Goal: Register for event/course

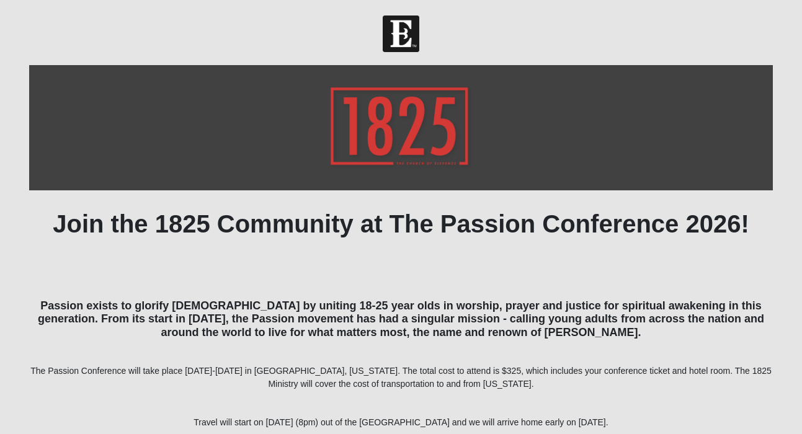
scroll to position [192, 0]
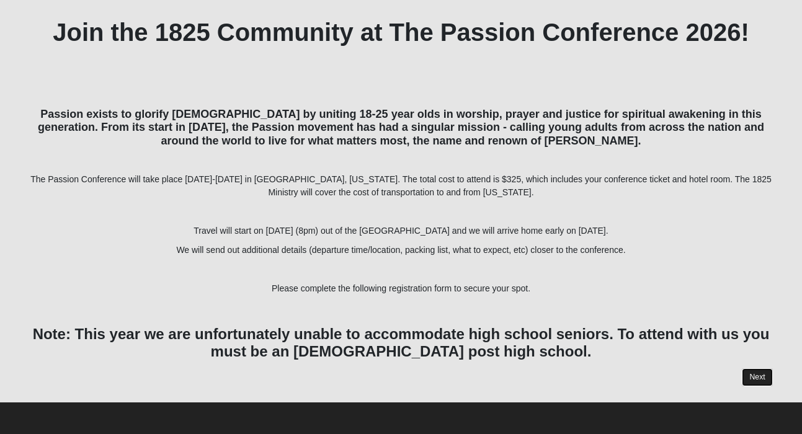
click at [756, 373] on link "Next" at bounding box center [757, 377] width 30 height 18
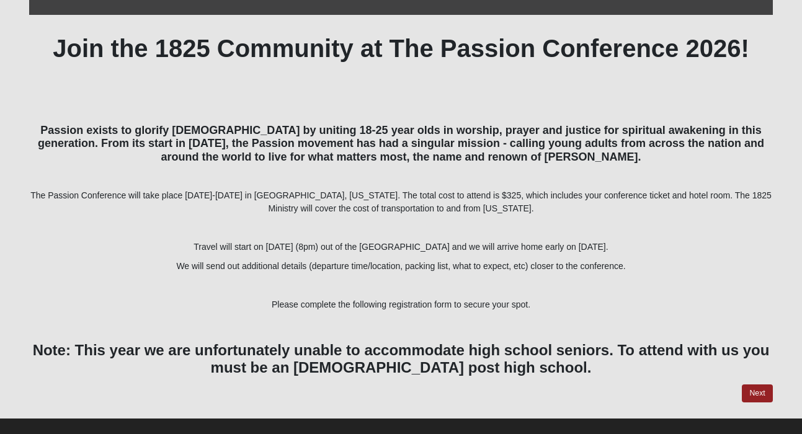
scroll to position [192, 0]
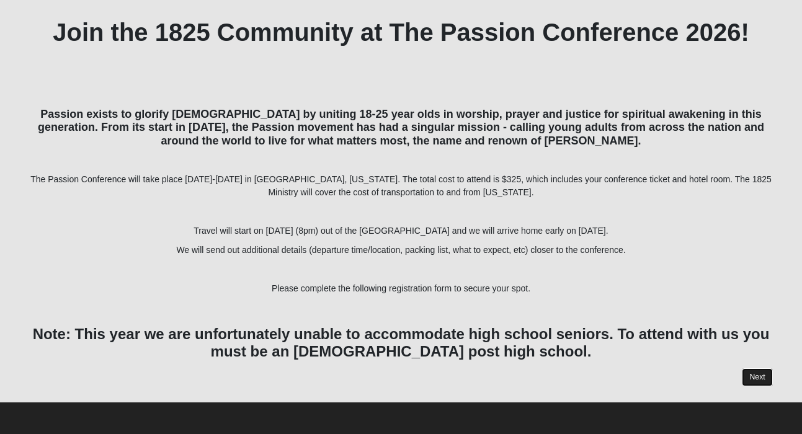
click at [759, 380] on link "Next" at bounding box center [757, 377] width 30 height 18
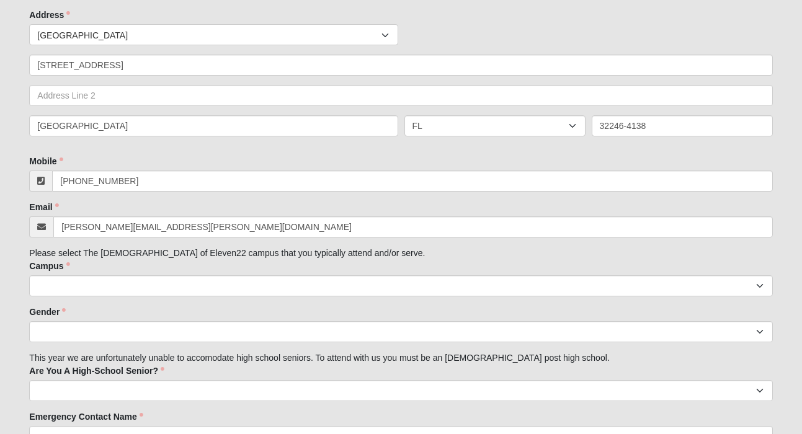
scroll to position [406, 0]
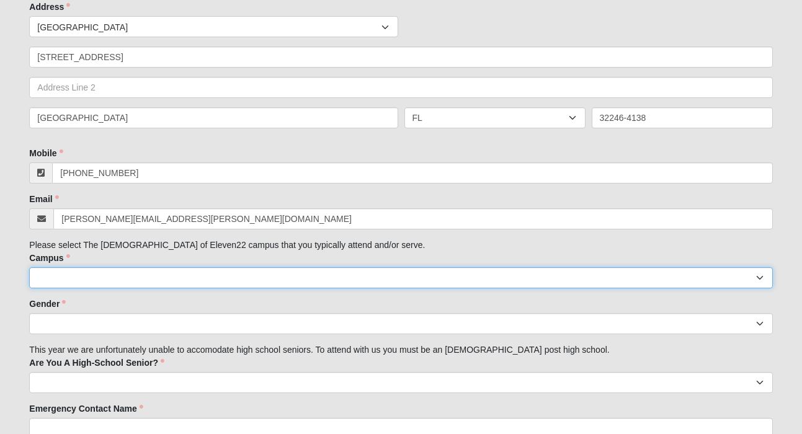
click at [243, 282] on select "[GEOGRAPHIC_DATA] [GEOGRAPHIC_DATA] (Coming Soon) Eleven22 Online [PERSON_NAME]…" at bounding box center [400, 277] width 743 height 21
select select "3"
click at [29, 267] on select "[GEOGRAPHIC_DATA] [GEOGRAPHIC_DATA] (Coming Soon) Eleven22 Online [PERSON_NAME]…" at bounding box center [400, 277] width 743 height 21
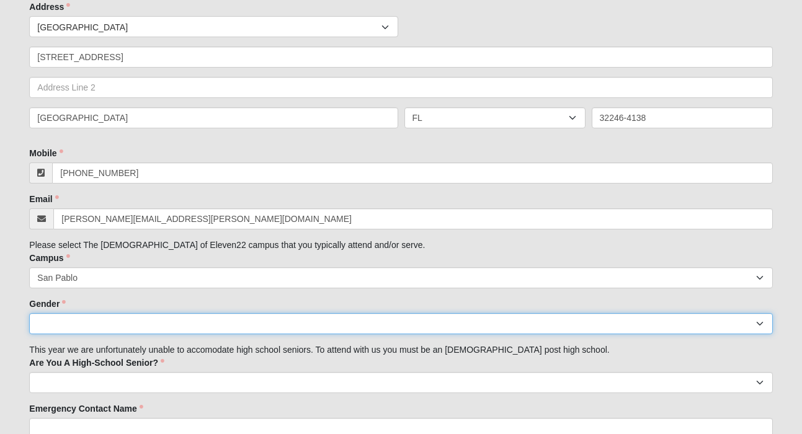
click at [103, 328] on select "[DEMOGRAPHIC_DATA] [DEMOGRAPHIC_DATA]" at bounding box center [400, 323] width 743 height 21
select select "2"
click at [29, 313] on select "[DEMOGRAPHIC_DATA] [DEMOGRAPHIC_DATA]" at bounding box center [400, 323] width 743 height 21
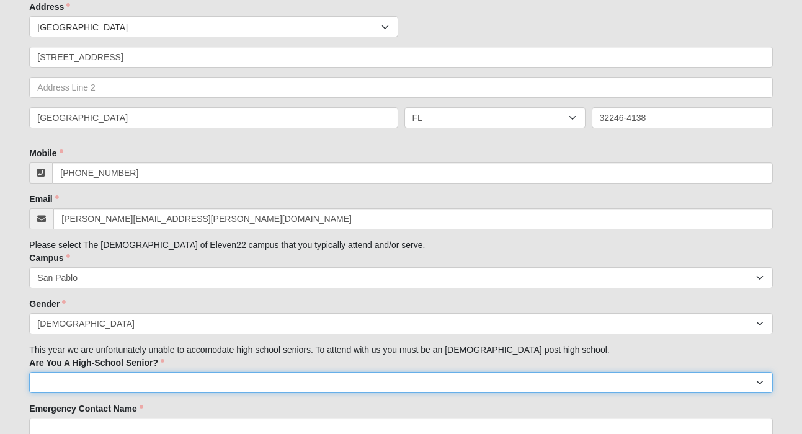
click at [78, 378] on select "Yes No" at bounding box center [400, 382] width 743 height 21
select select "No"
click at [29, 372] on select "Yes No" at bounding box center [400, 382] width 743 height 21
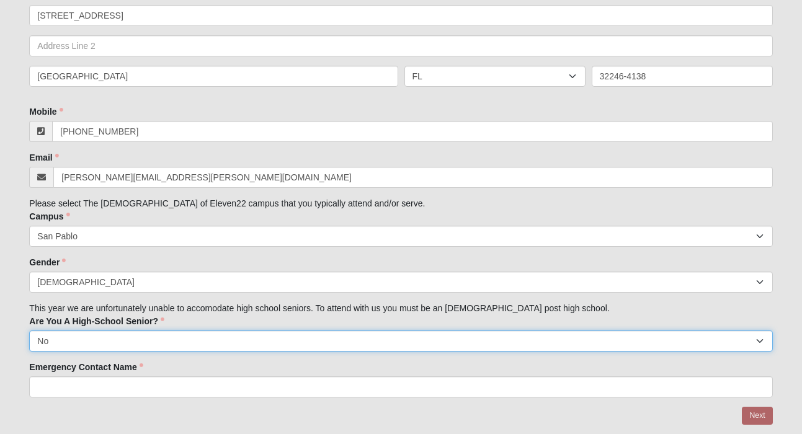
scroll to position [486, 0]
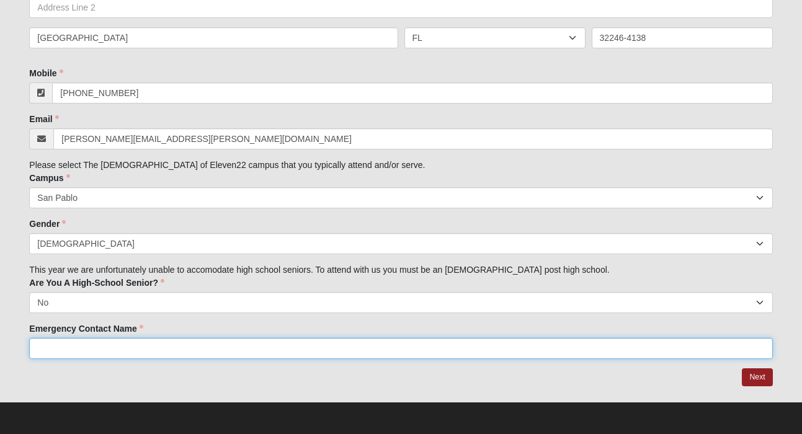
click at [91, 352] on input "Emergency Contact Name" at bounding box center [400, 348] width 743 height 21
type input "Ben"
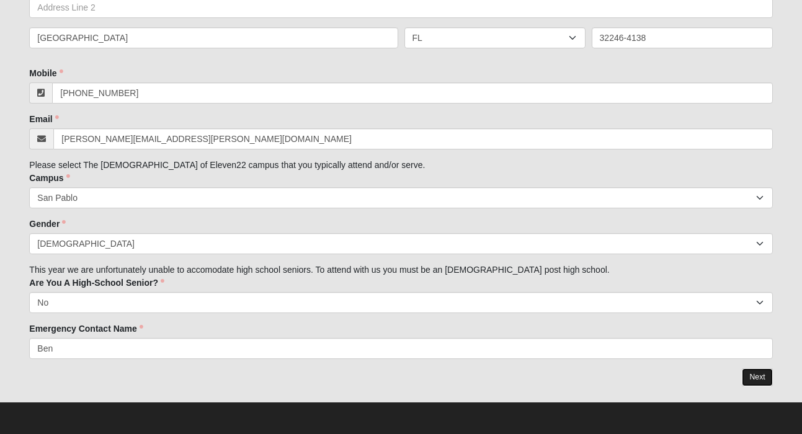
click at [756, 381] on link "Next" at bounding box center [757, 377] width 30 height 18
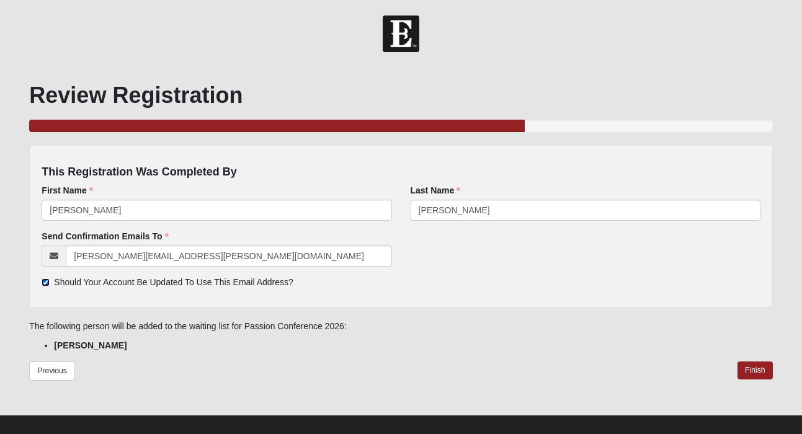
click at [47, 283] on input "Should Your Account Be Updated To Use This Email Address?" at bounding box center [46, 283] width 8 height 8
checkbox input "false"
click at [753, 367] on link "Finish" at bounding box center [755, 371] width 35 height 18
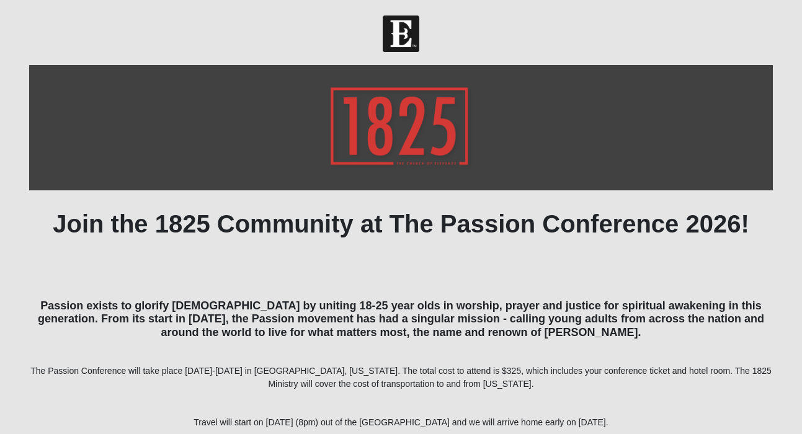
scroll to position [192, 0]
